Goal: Information Seeking & Learning: Check status

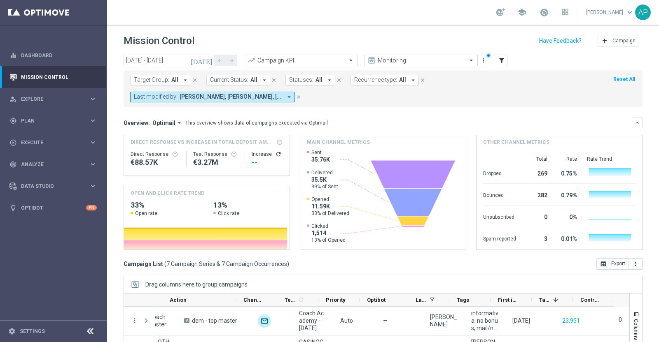
click at [462, 84] on form "Target Group: All arrow_drop_down close Current Status: All arrow_drop_down clo…" at bounding box center [364, 89] width 469 height 28
click at [458, 87] on form "Target Group: All arrow_drop_down close Current Status: All arrow_drop_down clo…" at bounding box center [364, 89] width 469 height 28
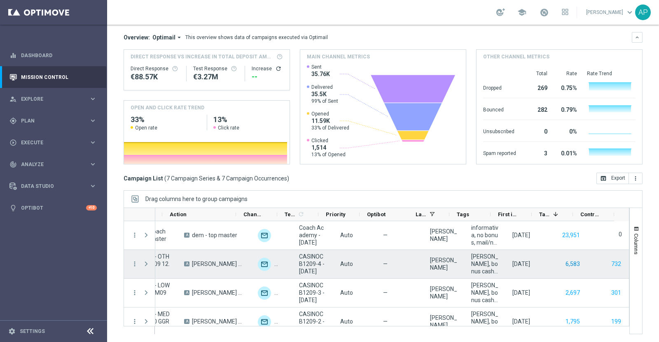
click at [564, 265] on button "6,583" at bounding box center [572, 264] width 16 height 10
click at [610, 263] on button "732" at bounding box center [616, 264] width 12 height 10
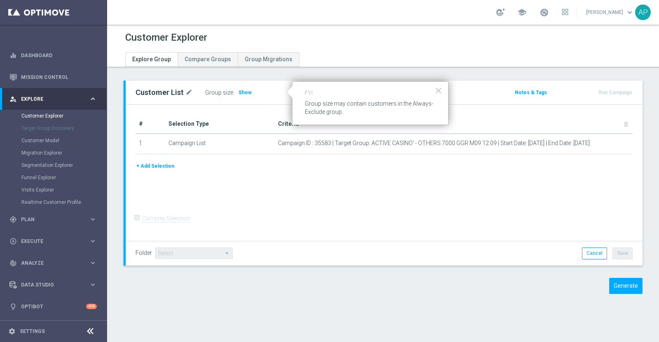
drag, startPoint x: 239, startPoint y: 90, endPoint x: 275, endPoint y: 78, distance: 38.0
click at [239, 90] on span "Show" at bounding box center [244, 93] width 13 height 6
click at [240, 94] on span "Show" at bounding box center [244, 93] width 13 height 6
